Goal: Information Seeking & Learning: Learn about a topic

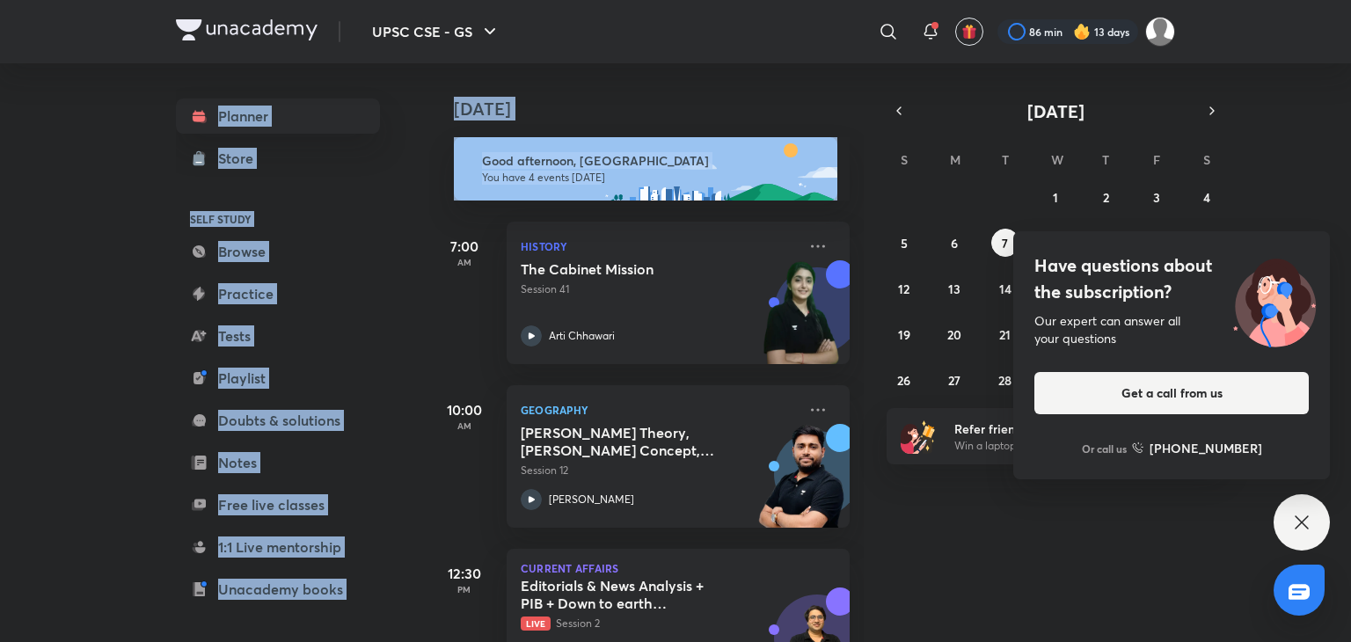
click at [1351, 188] on div "UPSC CSE - GS ​ 86 min 13 days Planner Store SELF STUDY Browse Practice Tests P…" at bounding box center [675, 321] width 1351 height 642
click at [627, 69] on div "Today" at bounding box center [648, 91] width 438 height 56
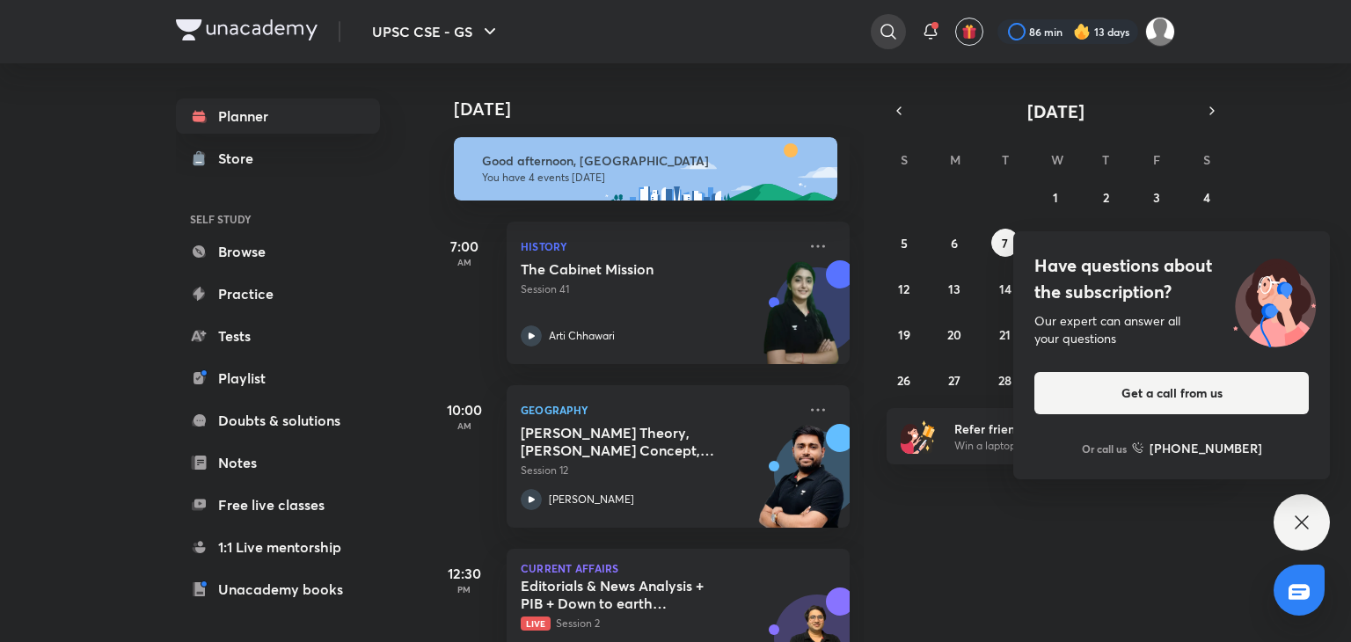
click at [896, 31] on icon at bounding box center [888, 31] width 21 height 21
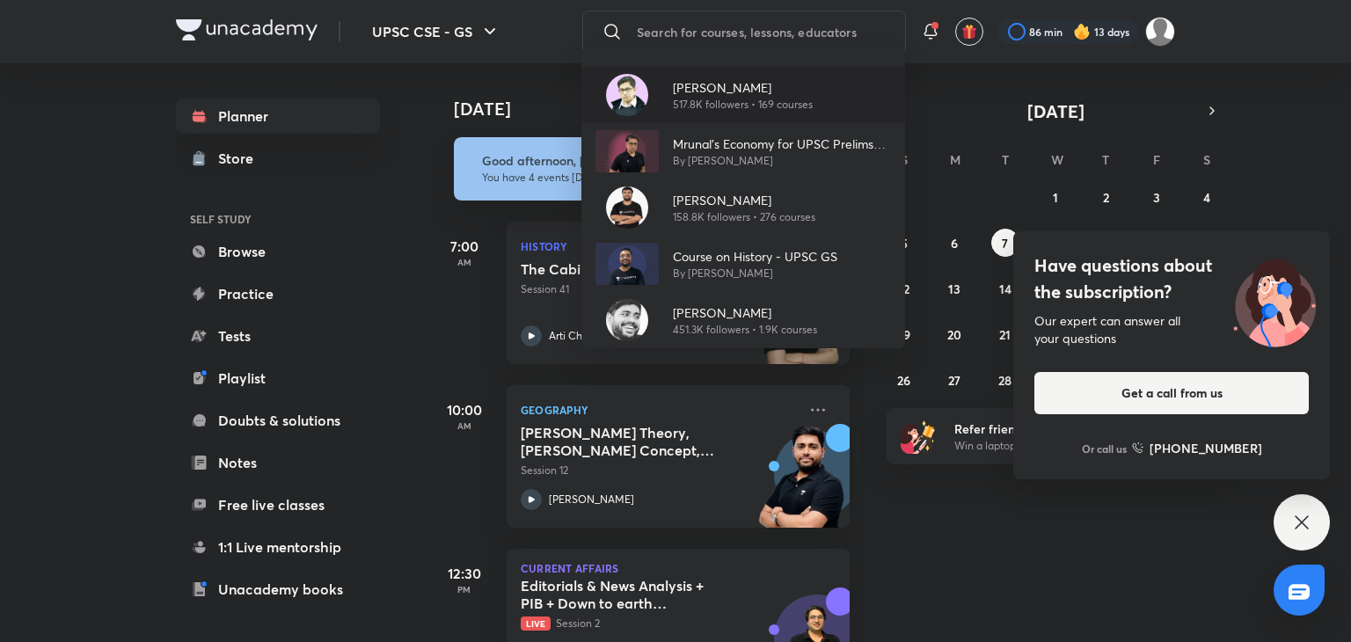
click at [737, 99] on p "517.8K followers • 169 courses" at bounding box center [743, 105] width 140 height 16
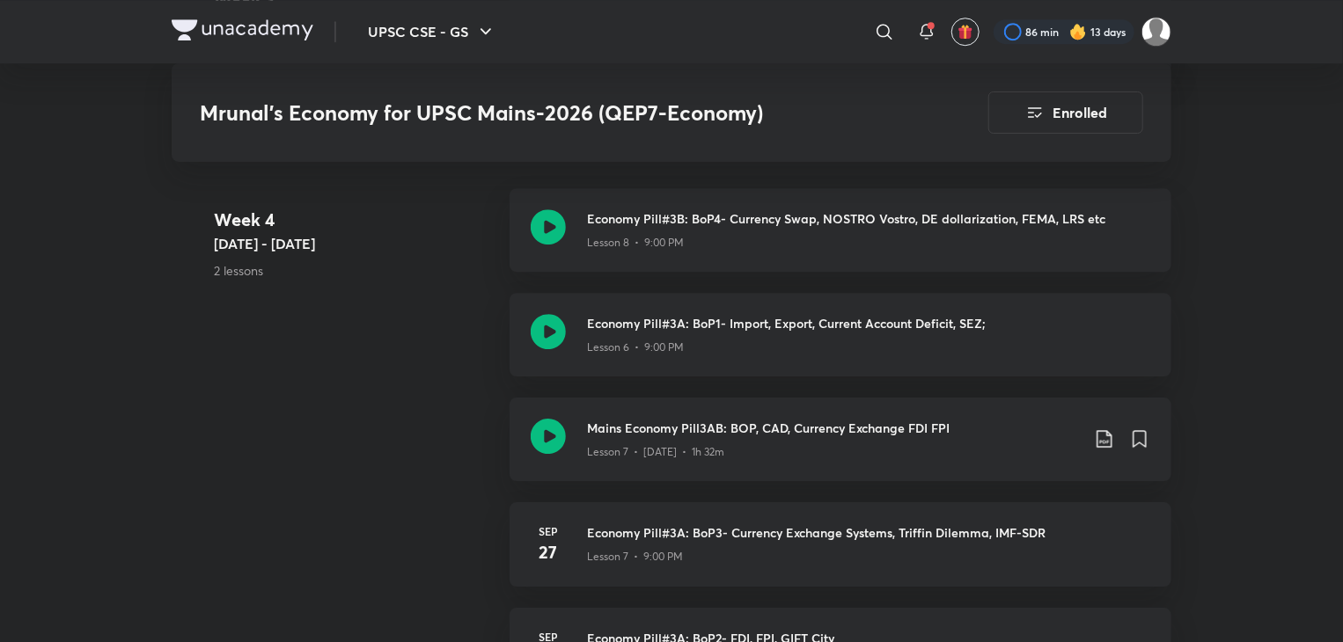
scroll to position [2623, 0]
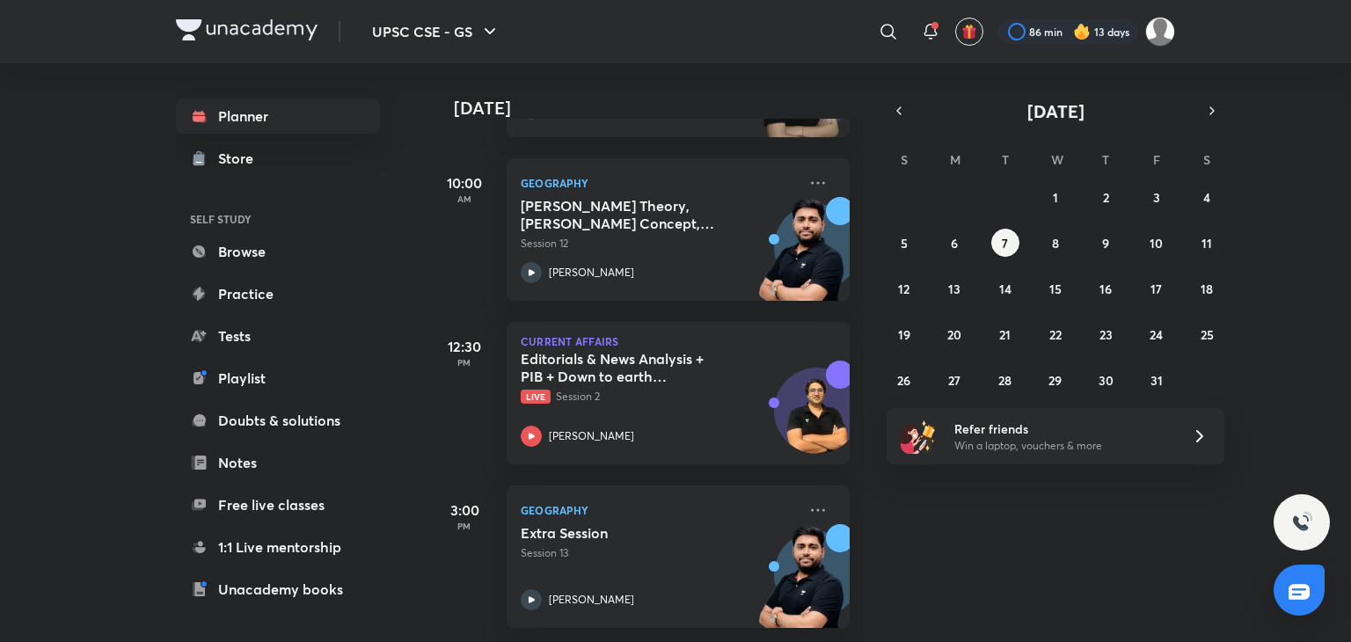
scroll to position [240, 0]
click at [949, 252] on button "6" at bounding box center [955, 243] width 28 height 28
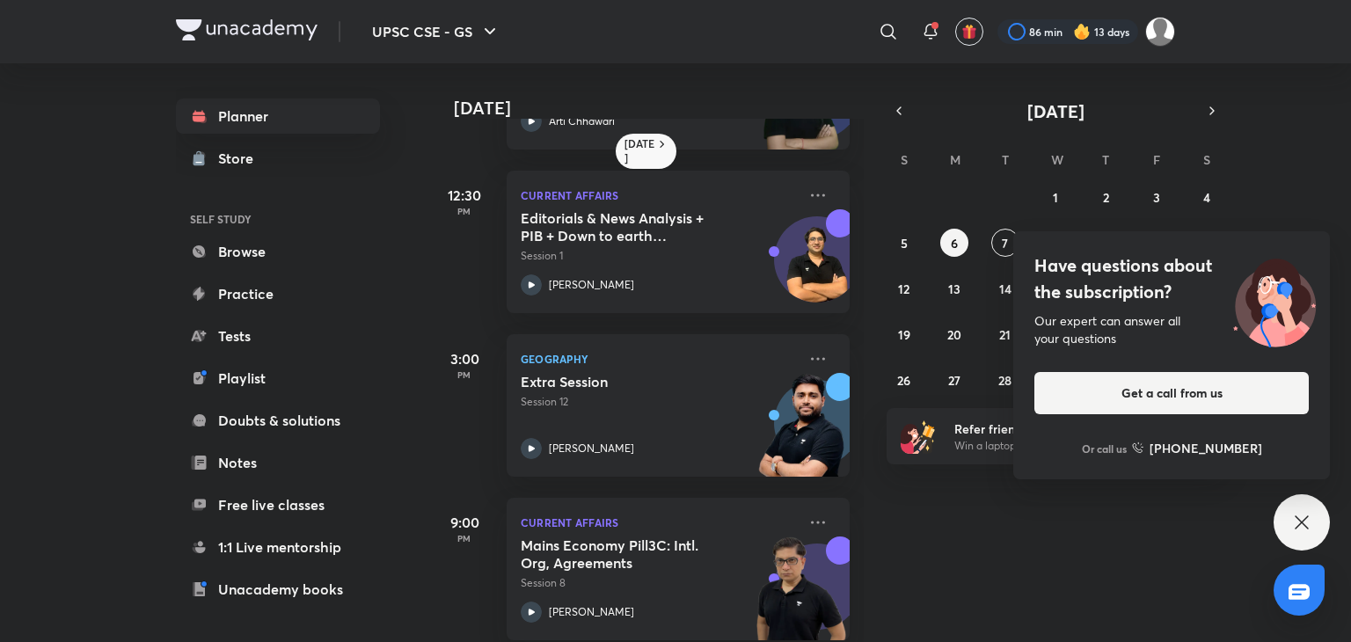
scroll to position [159, 0]
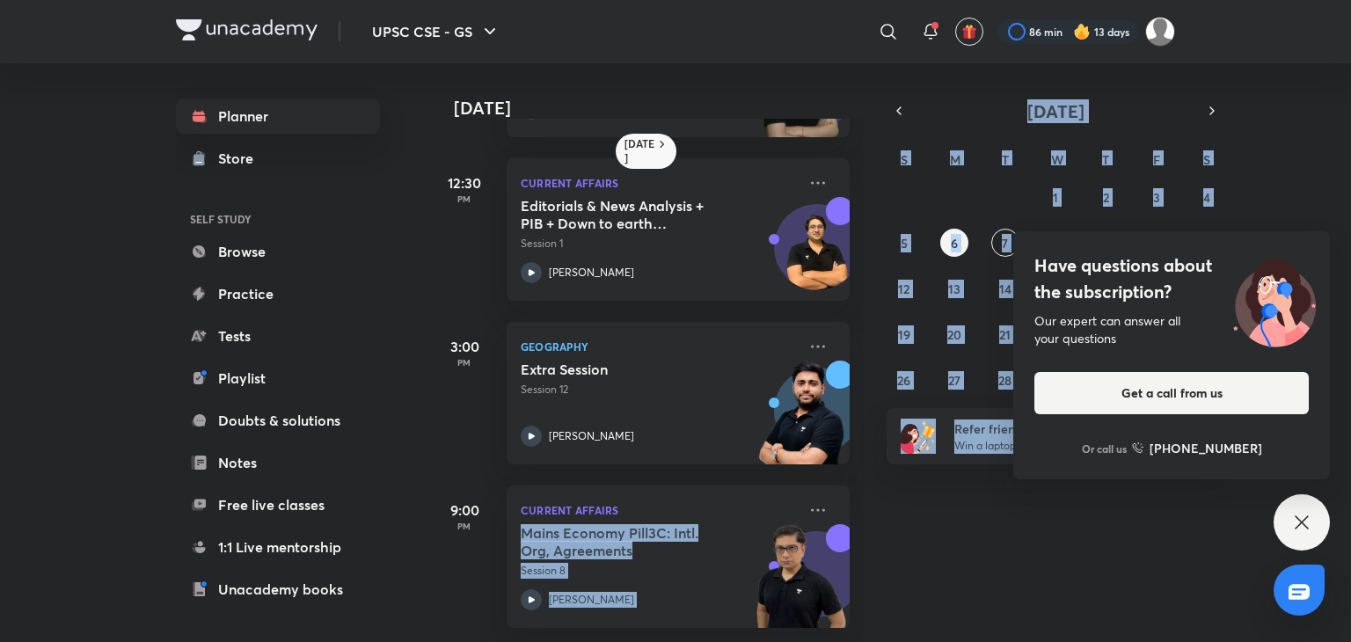
click at [1293, 497] on div "UPSC CSE - GS ​ 86 min 13 days Planner Store SELF STUDY Browse Practice Tests P…" at bounding box center [675, 321] width 1351 height 642
click at [1292, 531] on icon at bounding box center [1302, 522] width 21 height 21
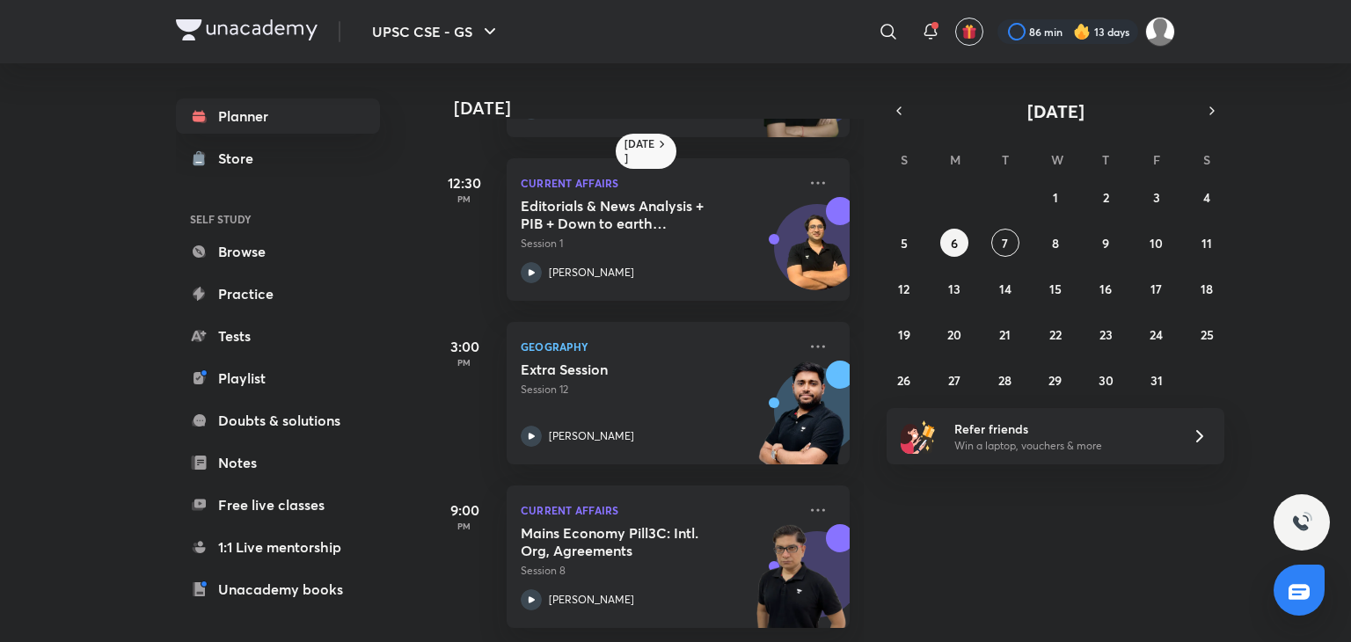
click at [1217, 544] on div "Yesterday 7:00 AM History Events leading towards Independence and INA Session 4…" at bounding box center [888, 352] width 919 height 579
click at [905, 246] on abbr "5" at bounding box center [904, 243] width 7 height 17
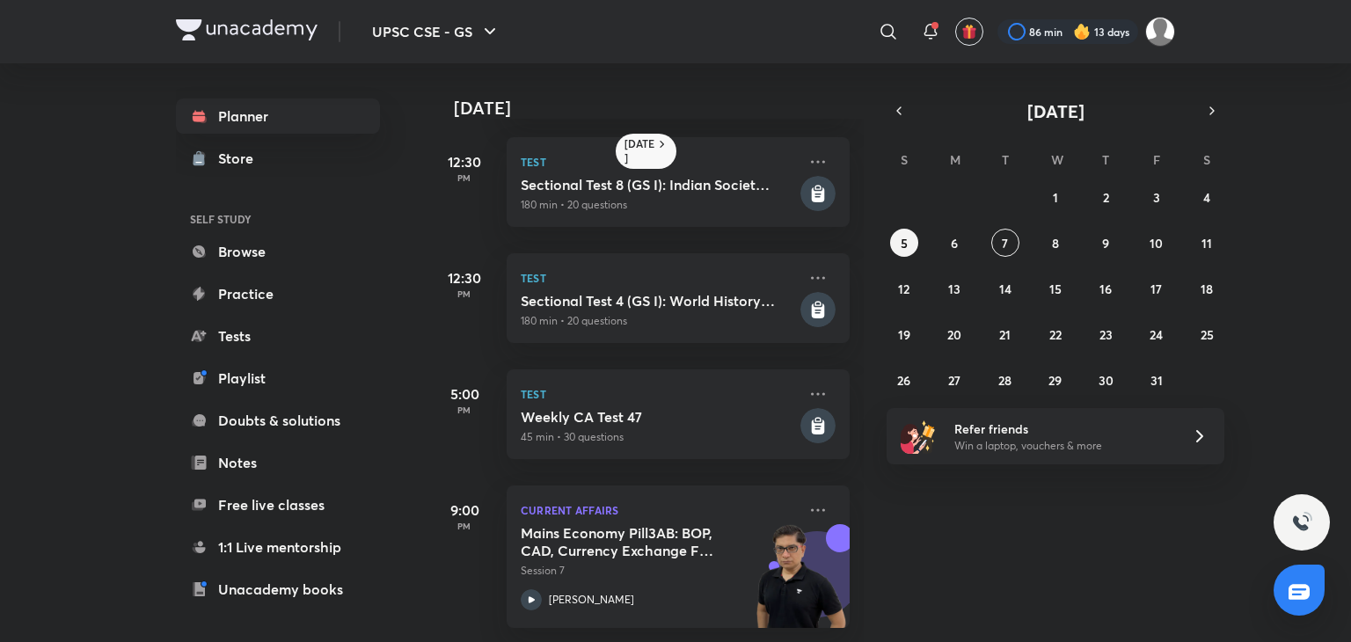
scroll to position [413, 0]
click at [1197, 205] on button "4" at bounding box center [1207, 197] width 28 height 28
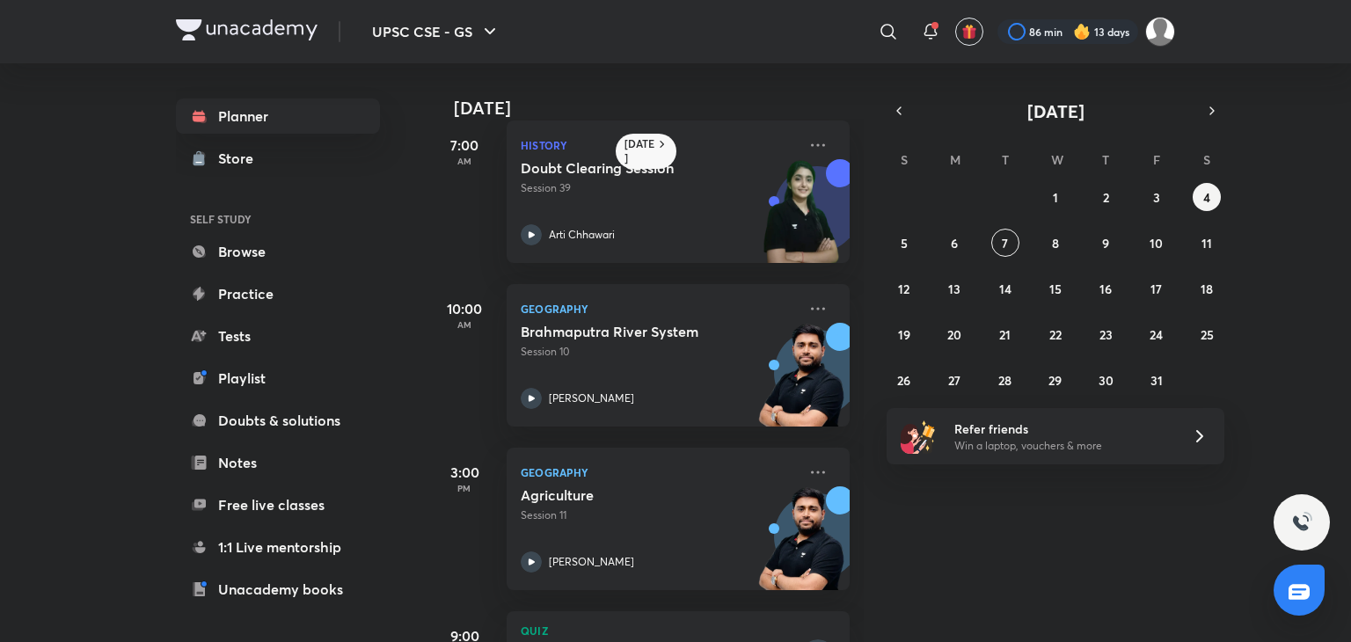
scroll to position [0, 0]
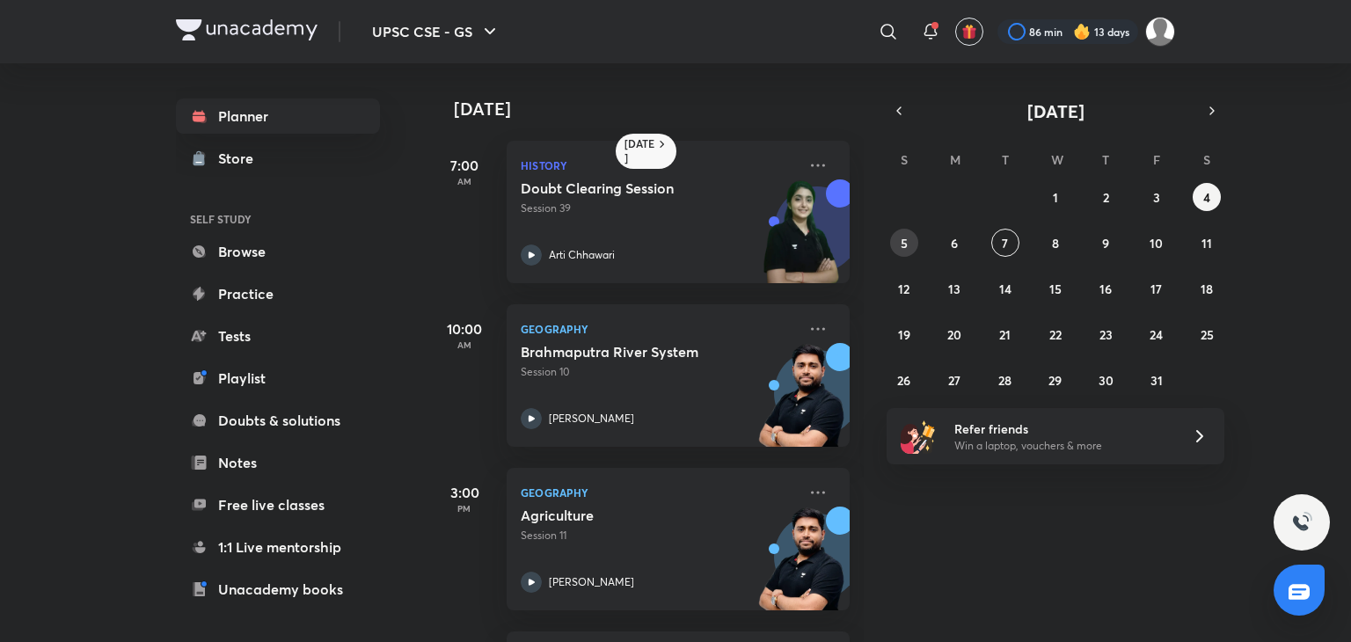
click at [914, 237] on button "5" at bounding box center [904, 243] width 28 height 28
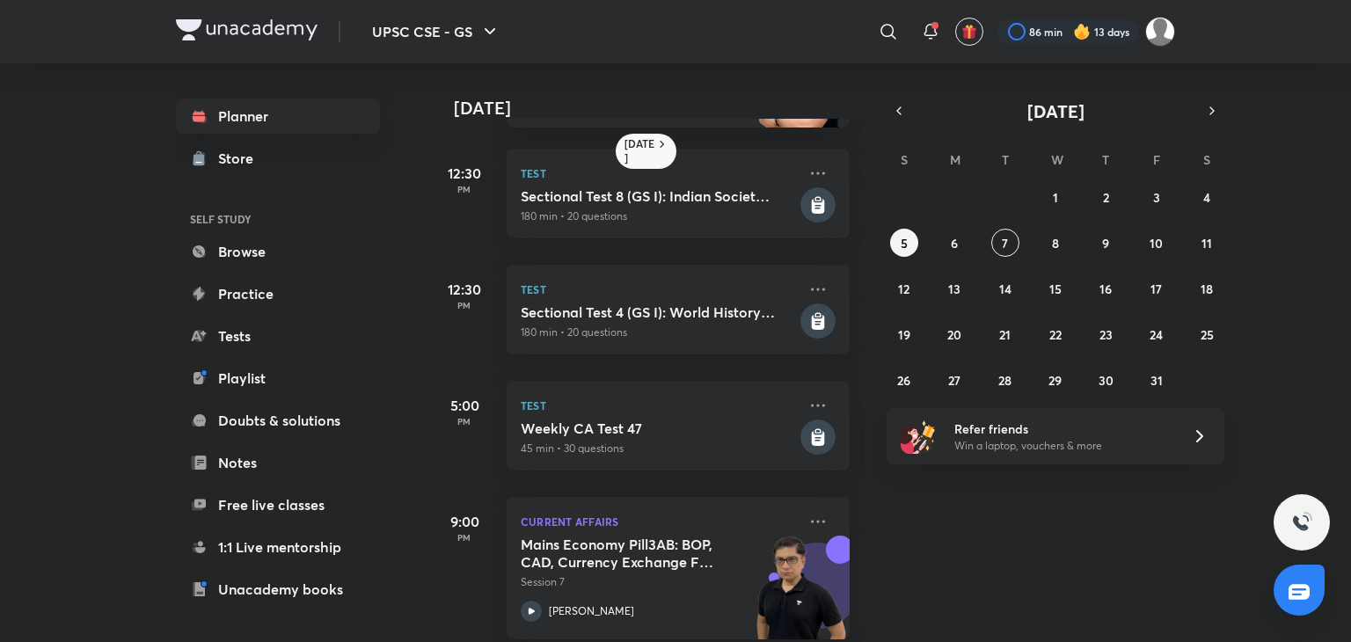
scroll to position [413, 0]
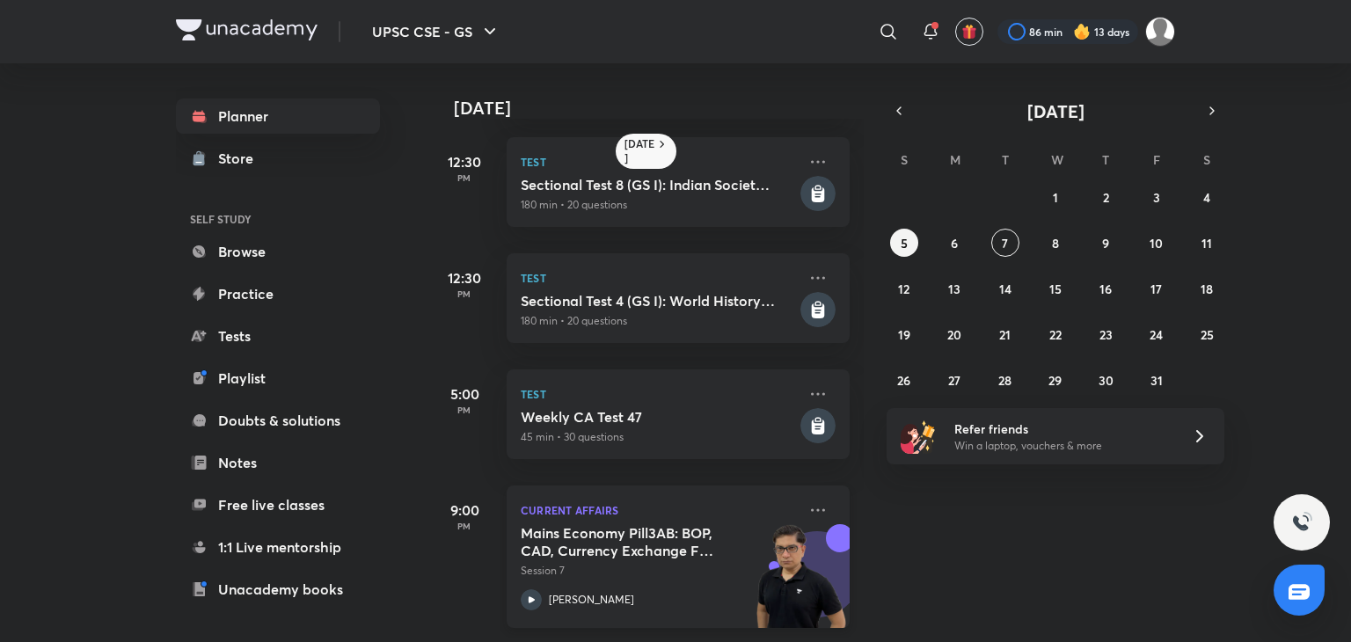
click at [549, 590] on div "[PERSON_NAME]" at bounding box center [659, 600] width 276 height 21
click at [538, 590] on icon at bounding box center [531, 600] width 21 height 21
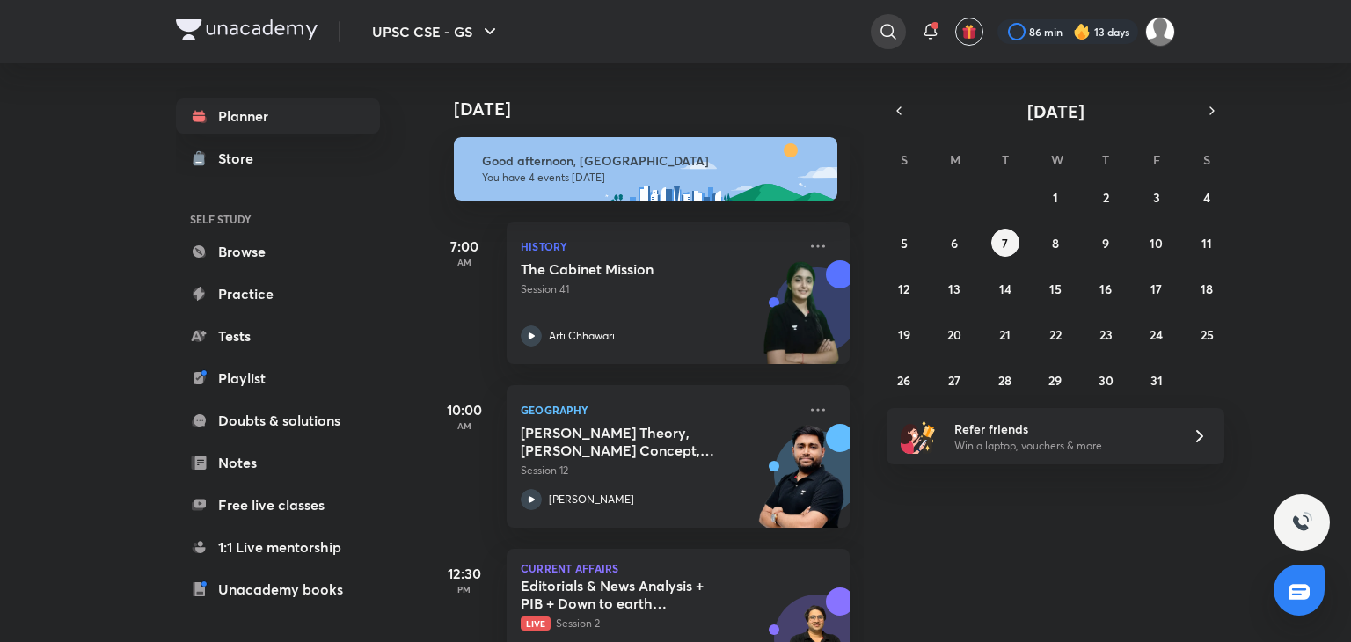
click at [884, 29] on icon at bounding box center [888, 31] width 21 height 21
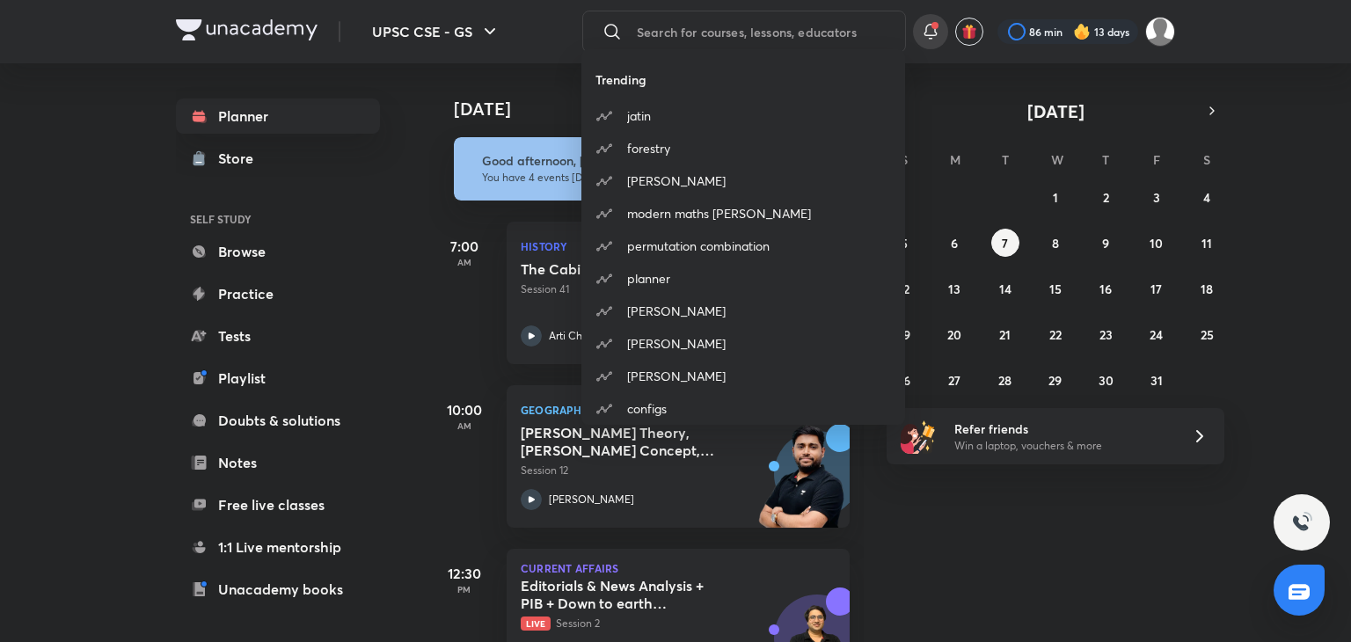
click at [938, 19] on div "Trending jatin forestry raman tiwari modern maths raman tiwari permutation comb…" at bounding box center [675, 321] width 1351 height 642
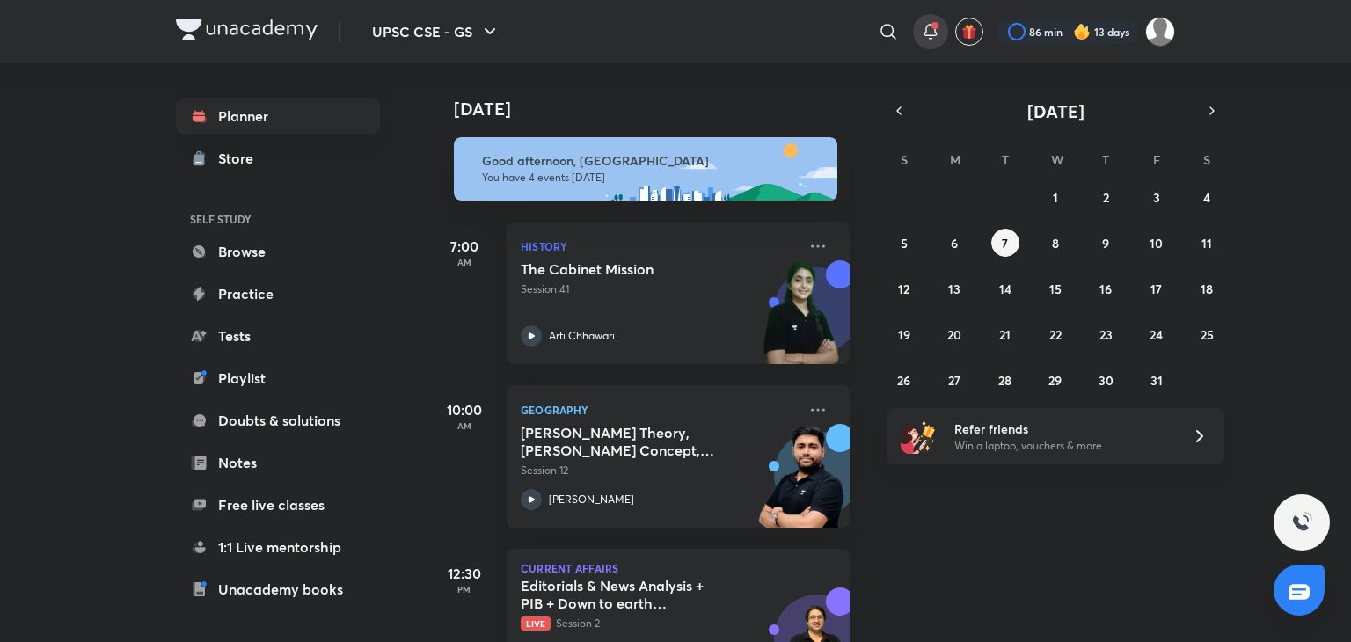
click at [938, 27] on icon at bounding box center [930, 31] width 21 height 21
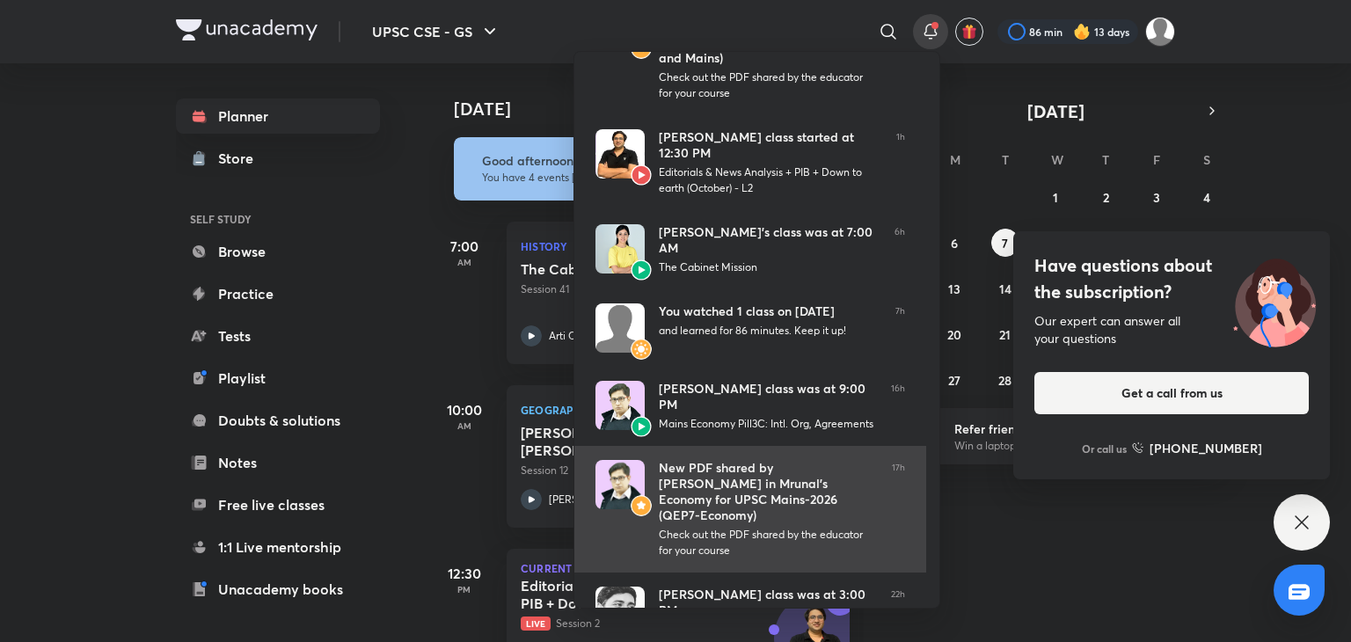
scroll to position [88, 0]
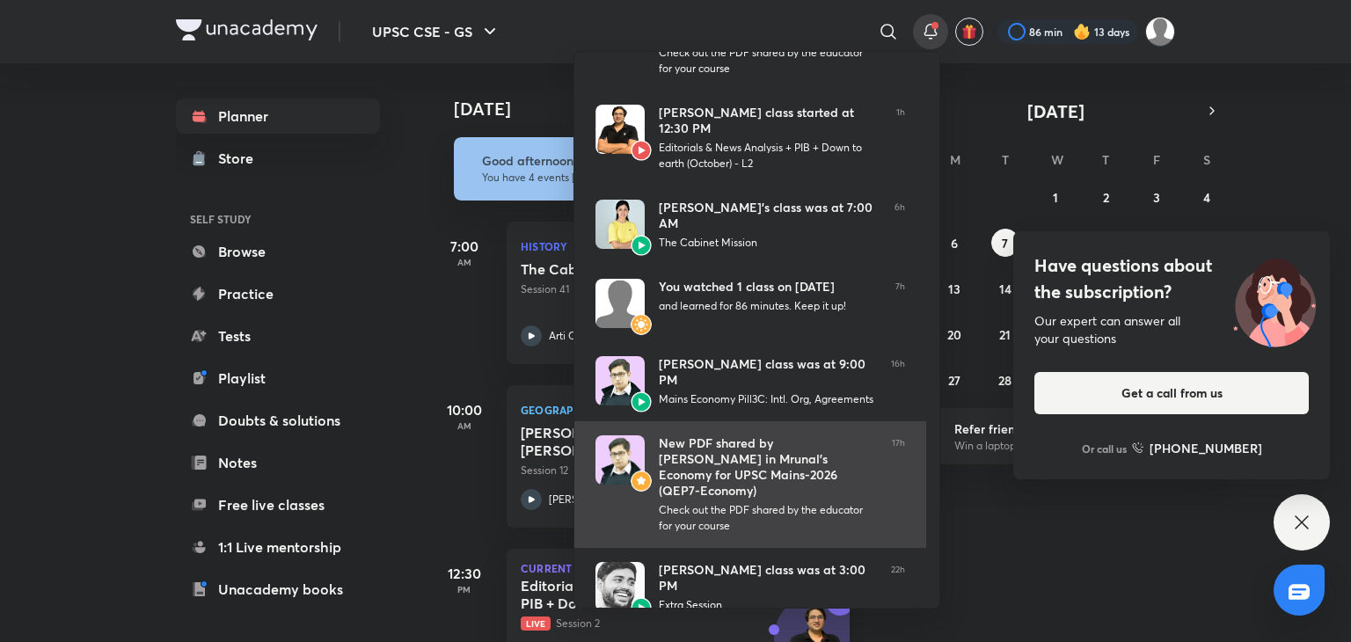
click at [764, 452] on div "New PDF shared by Mrunal Patel in Mrunal’s Economy for UPSC Mains-2026 (QEP7-Ec…" at bounding box center [768, 467] width 219 height 63
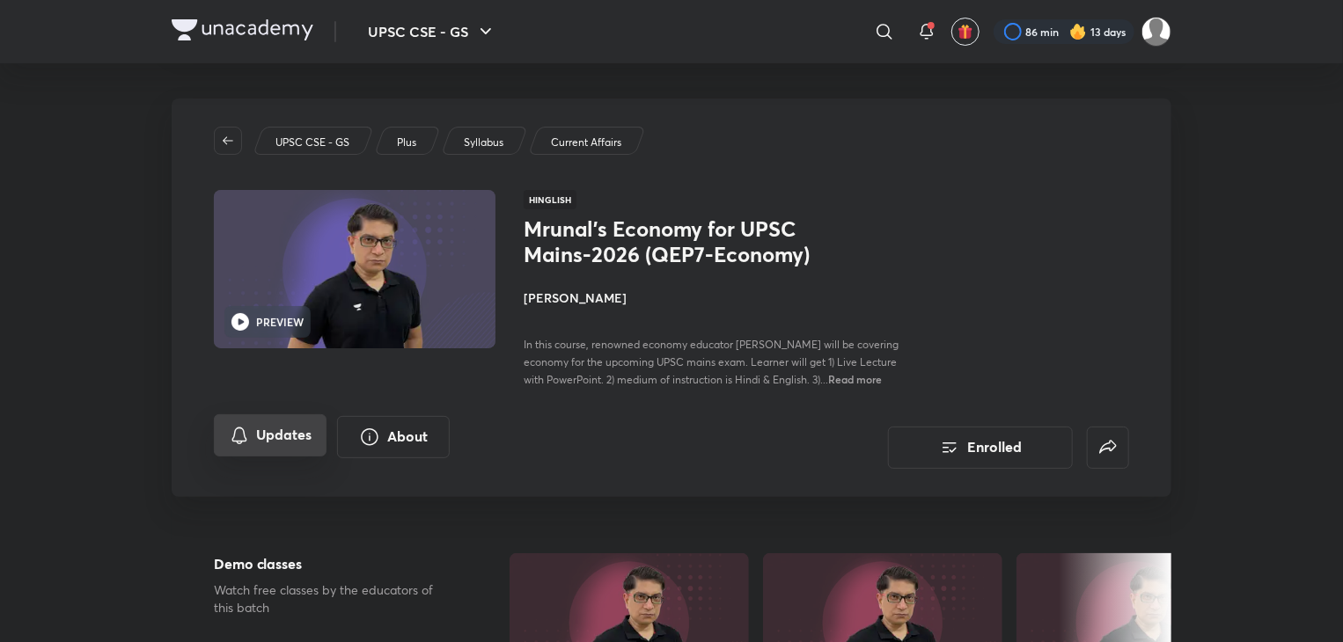
click at [278, 434] on button "Updates" at bounding box center [270, 435] width 113 height 42
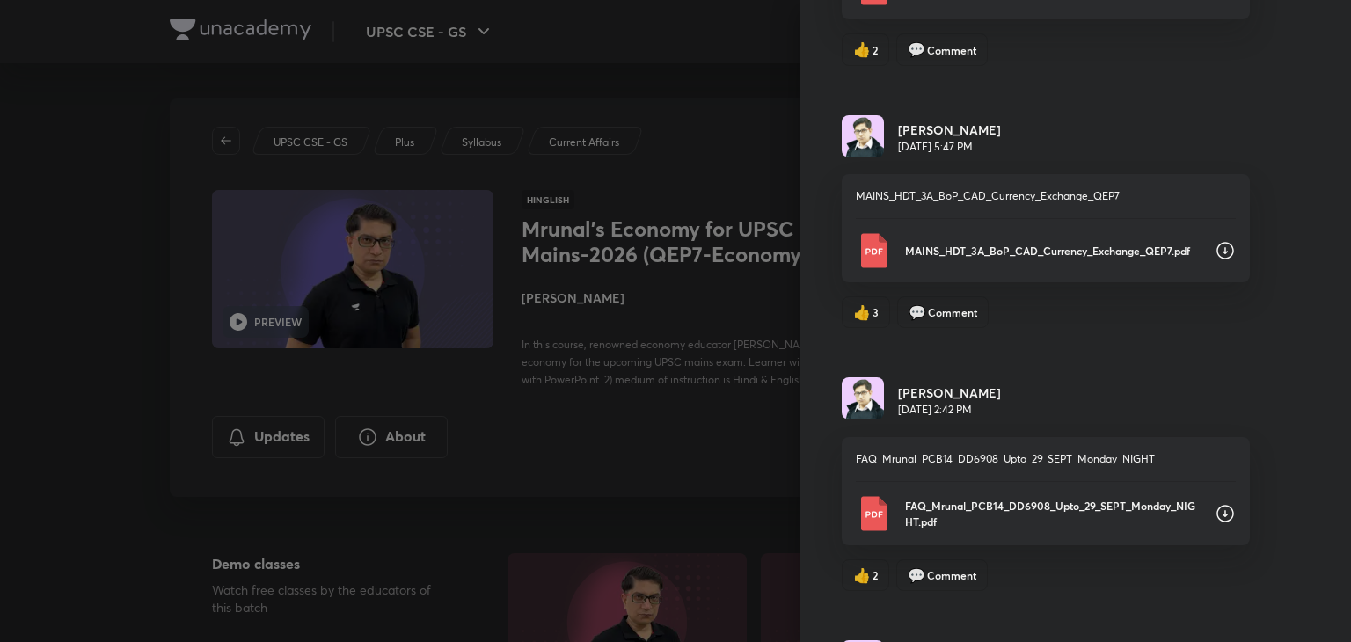
scroll to position [1144, 0]
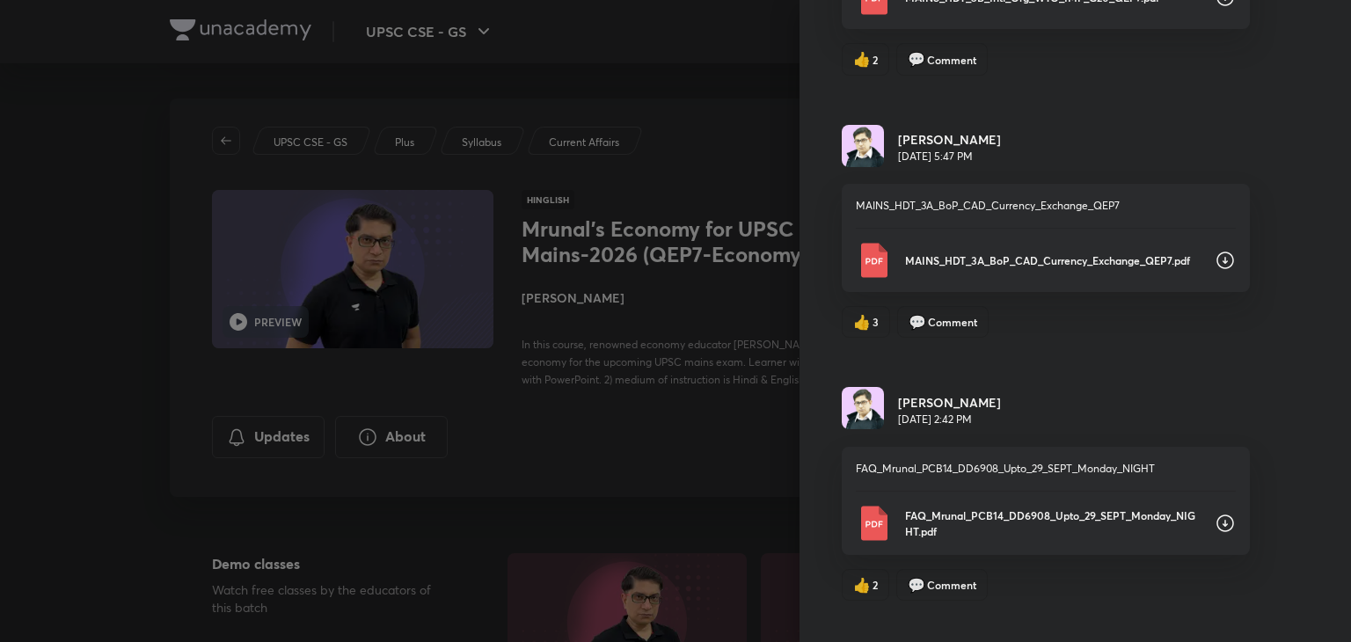
click at [1215, 253] on icon at bounding box center [1225, 260] width 21 height 21
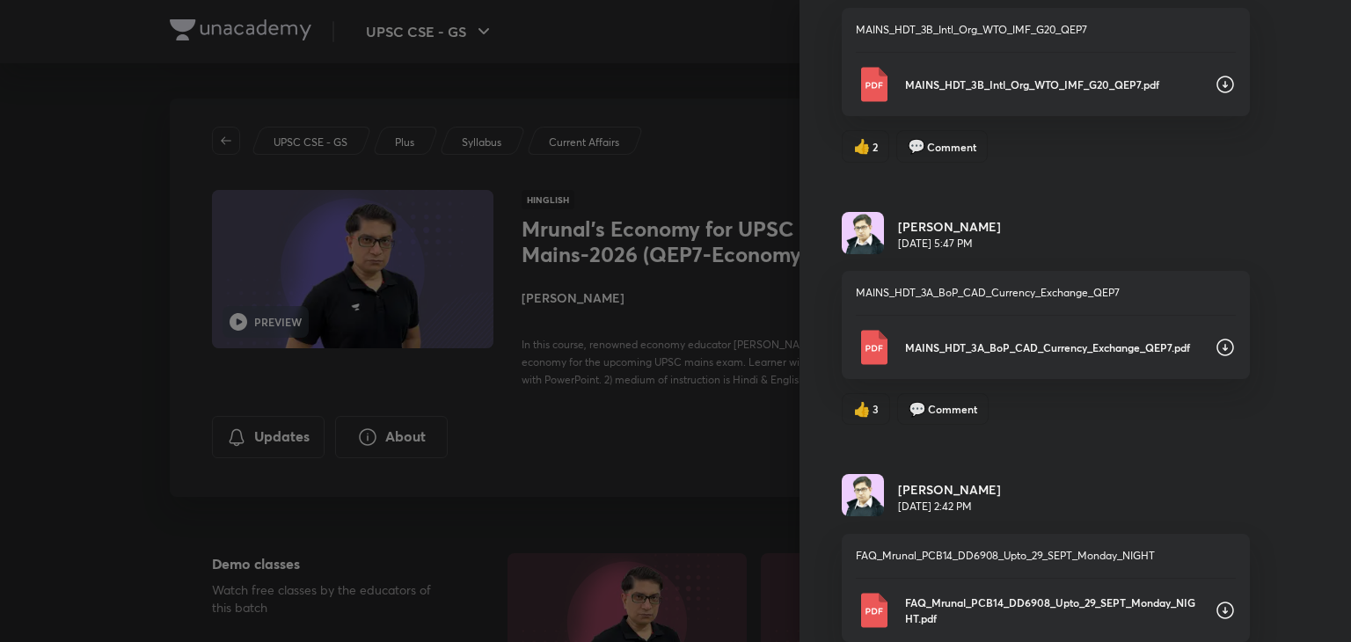
scroll to position [1021, 0]
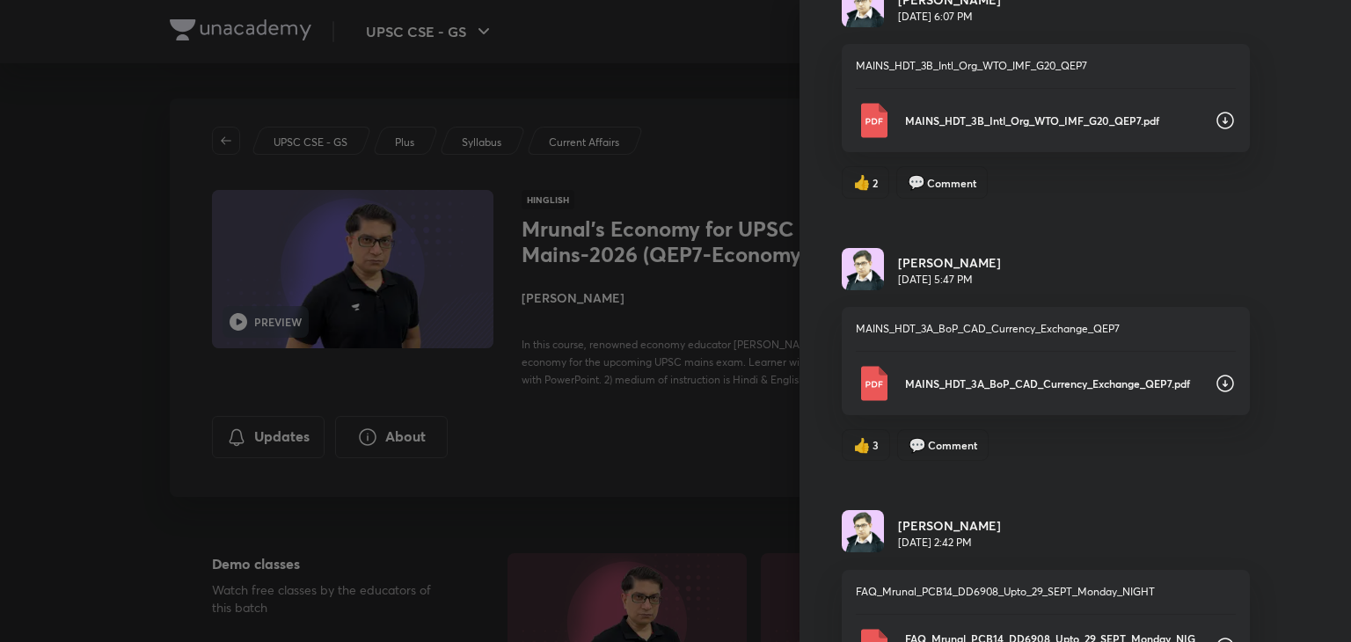
click at [1132, 218] on div "Updates All updates Poll Leaderboards [DATE] 11:04 PM Mains Economy Pill3C: Int…" at bounding box center [1076, 321] width 552 height 642
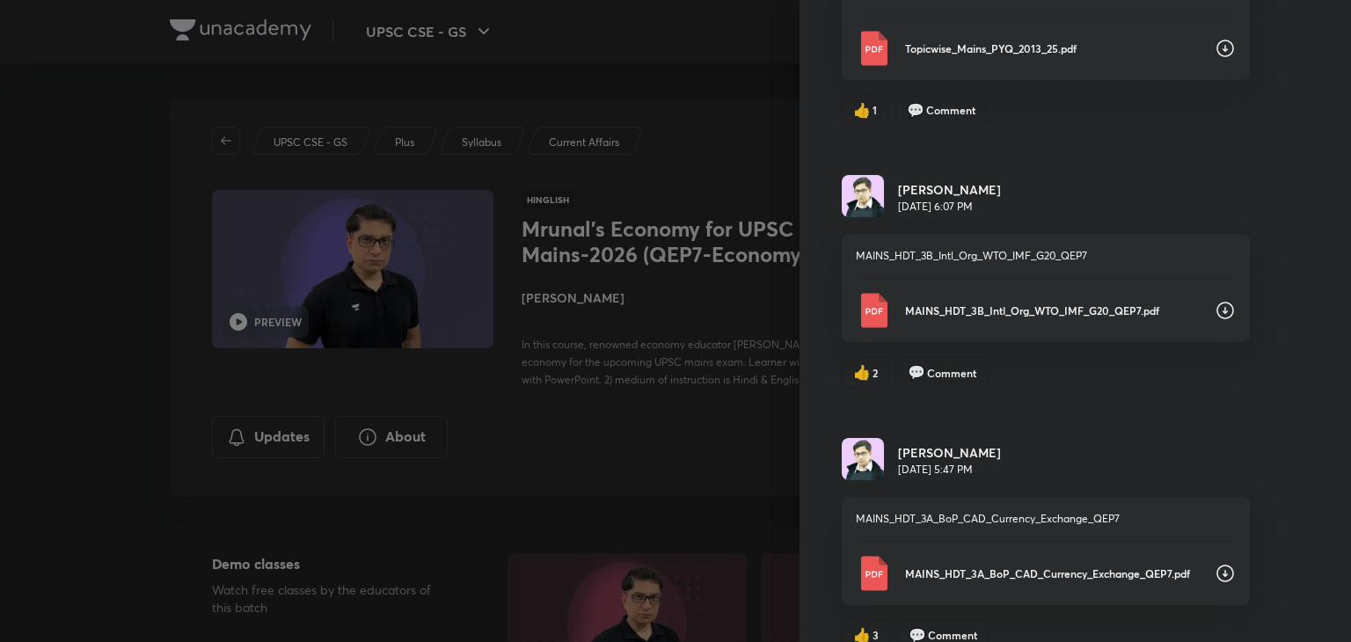
scroll to position [826, 0]
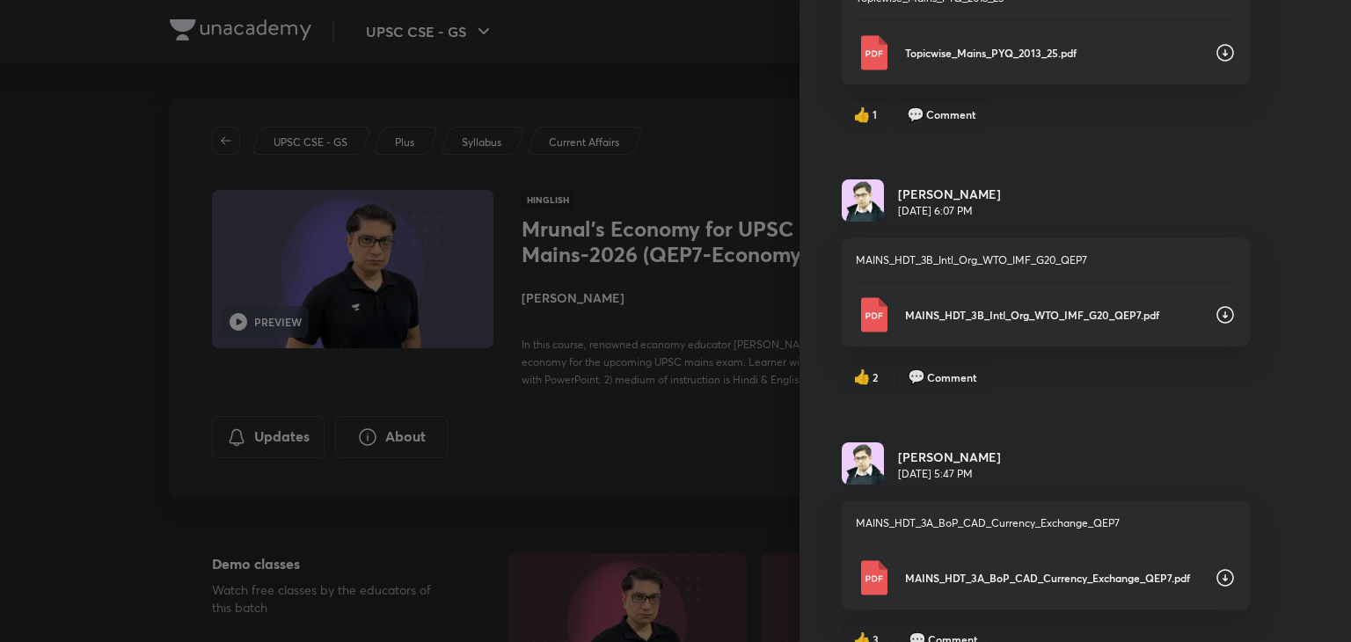
click at [1215, 306] on icon at bounding box center [1225, 314] width 21 height 21
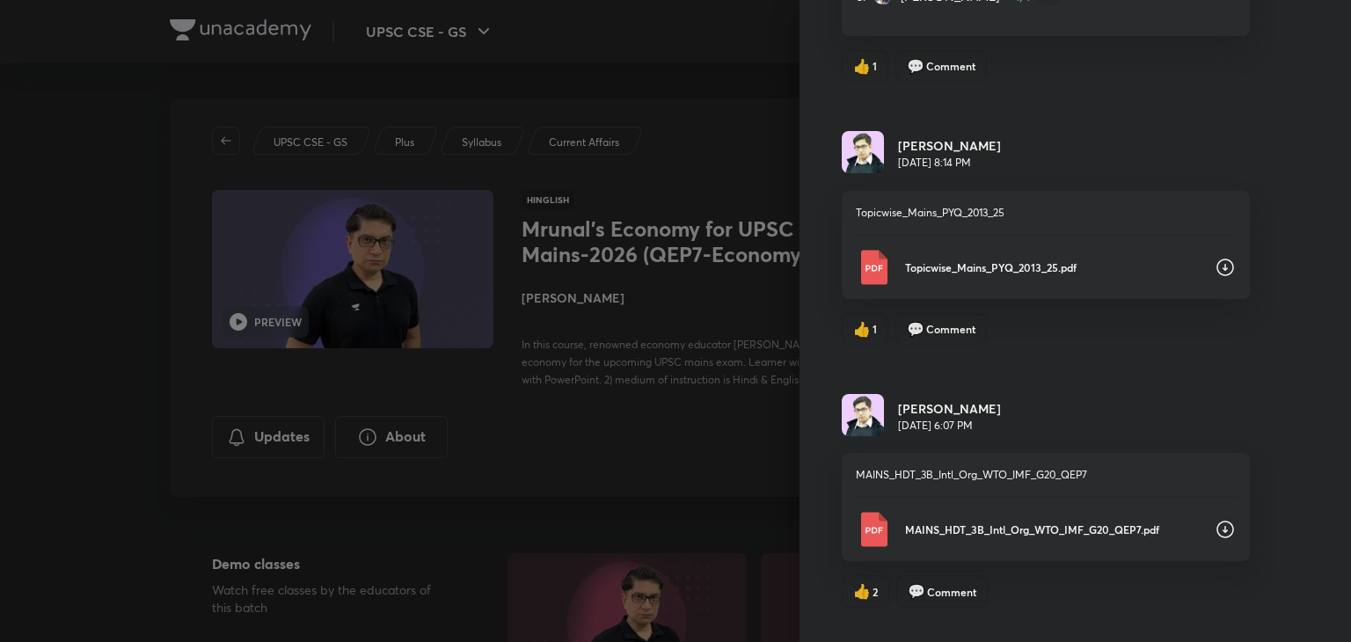
scroll to position [601, 0]
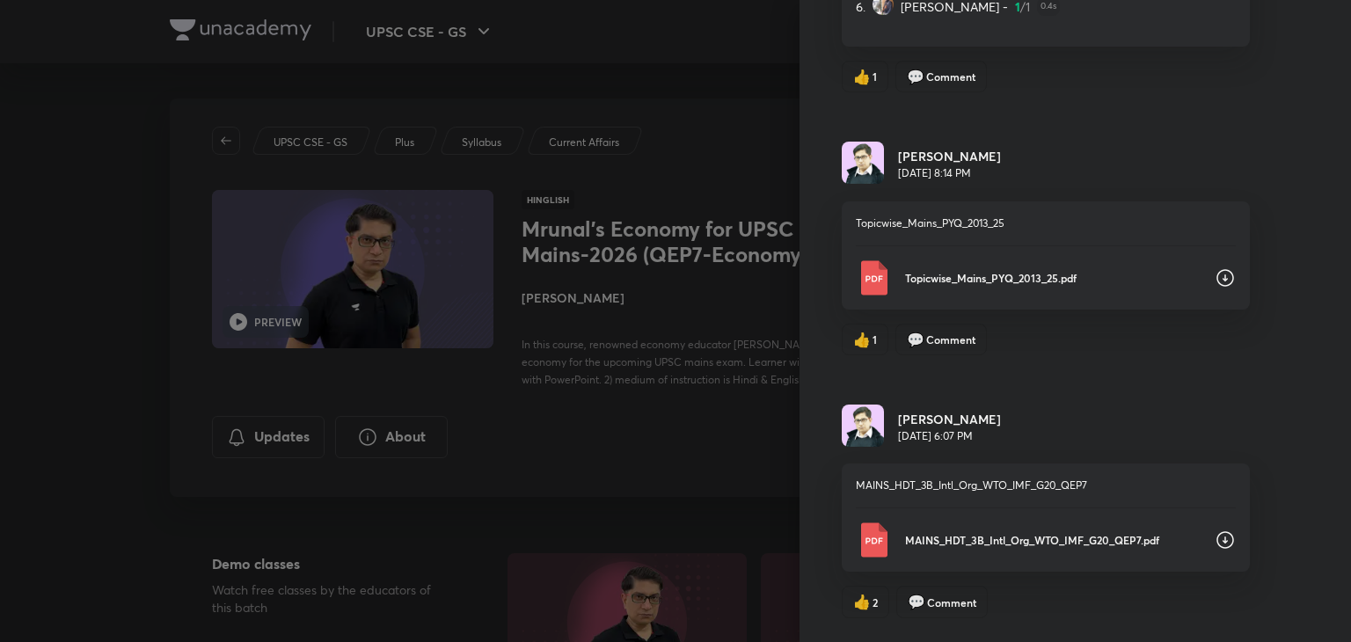
click at [1215, 279] on icon at bounding box center [1225, 277] width 21 height 21
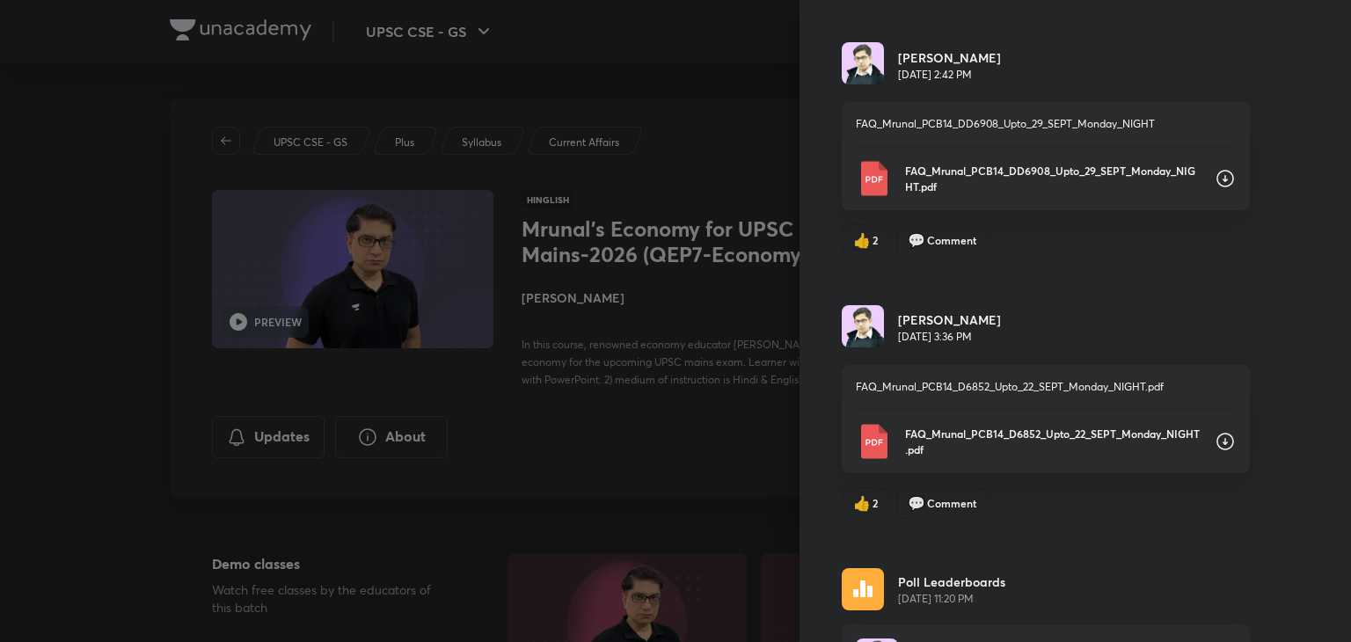
scroll to position [1490, 0]
